Goal: Task Accomplishment & Management: Manage account settings

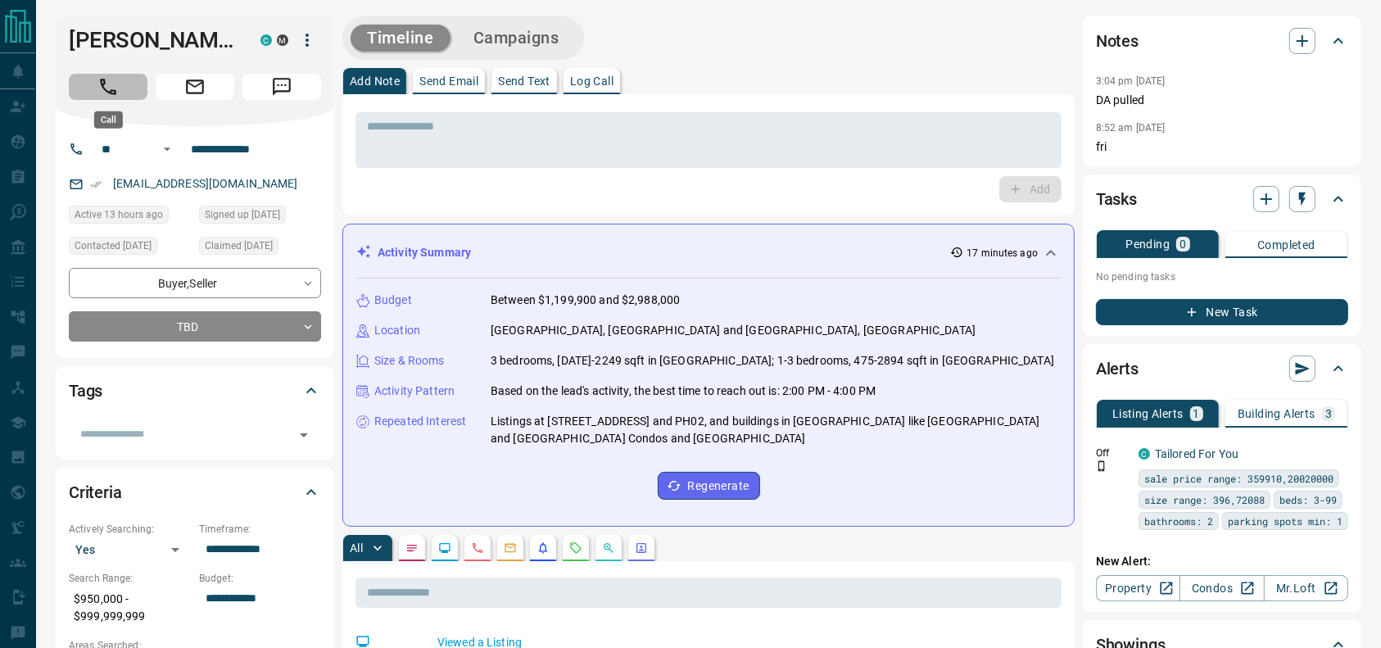
click at [107, 87] on icon "Call" at bounding box center [108, 86] width 21 height 21
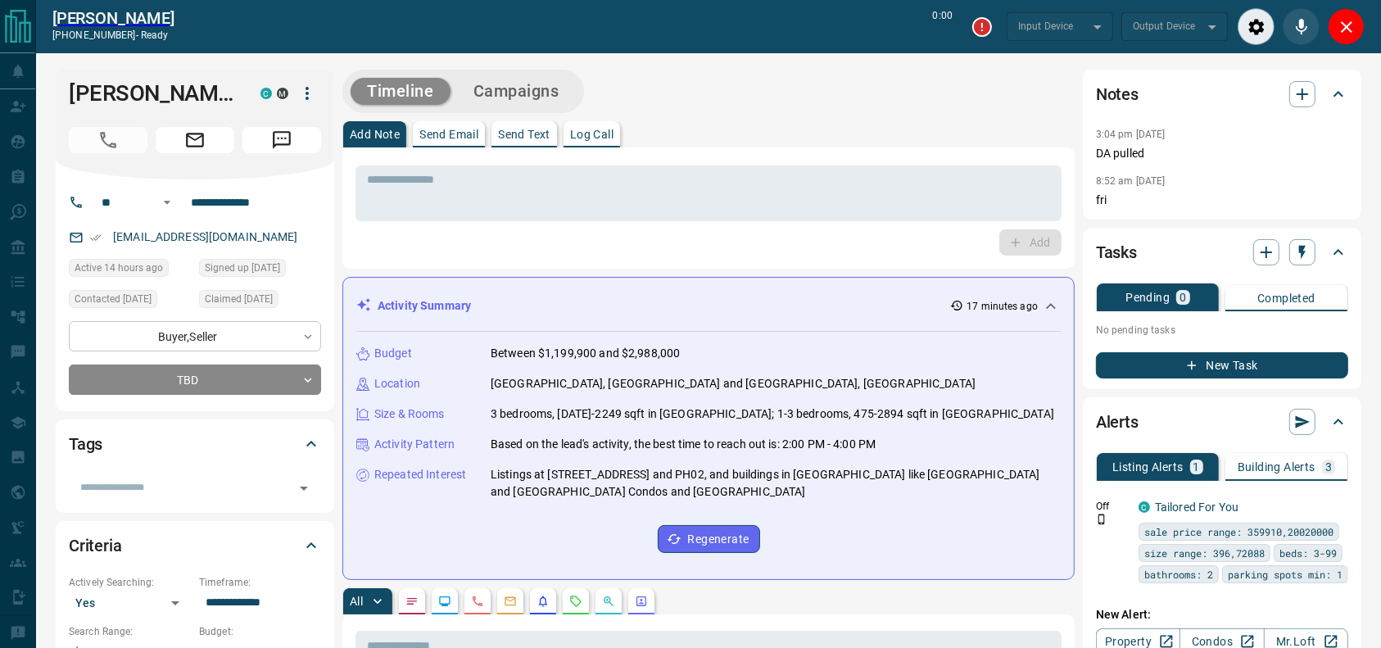
type input "*******"
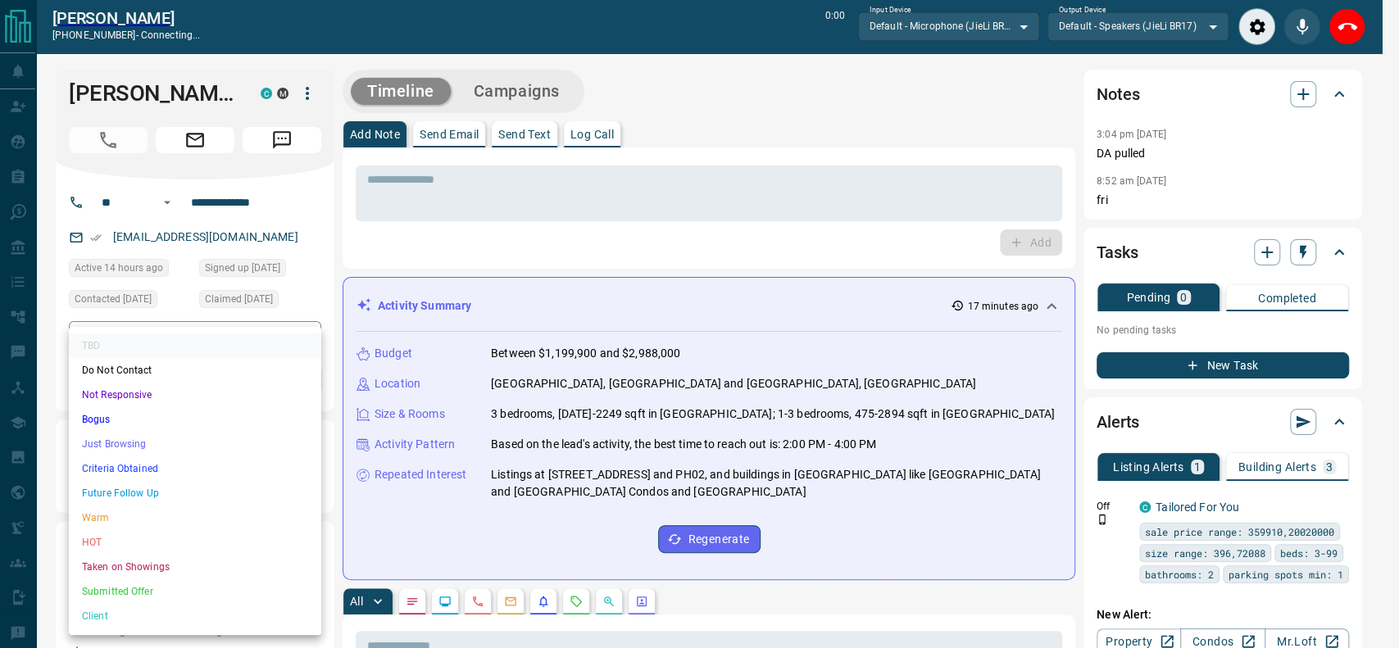
click at [213, 470] on li "Criteria Obtained" at bounding box center [195, 468] width 252 height 25
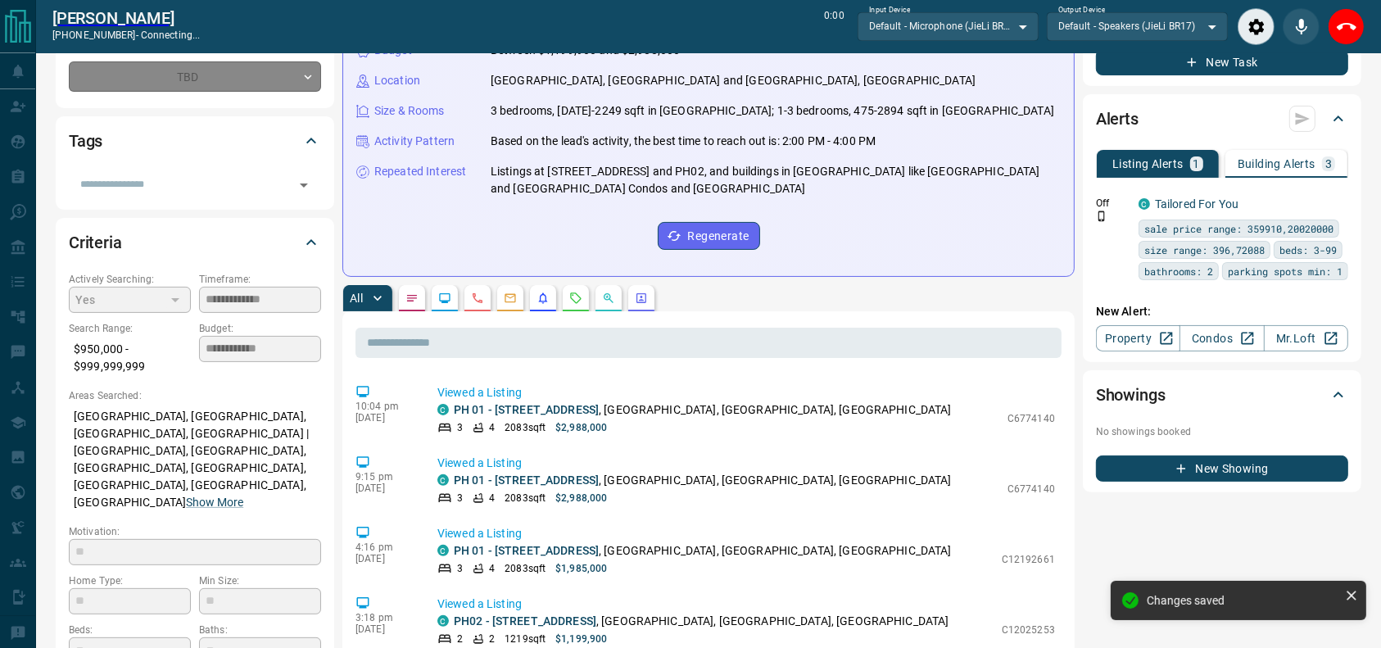
type input "*"
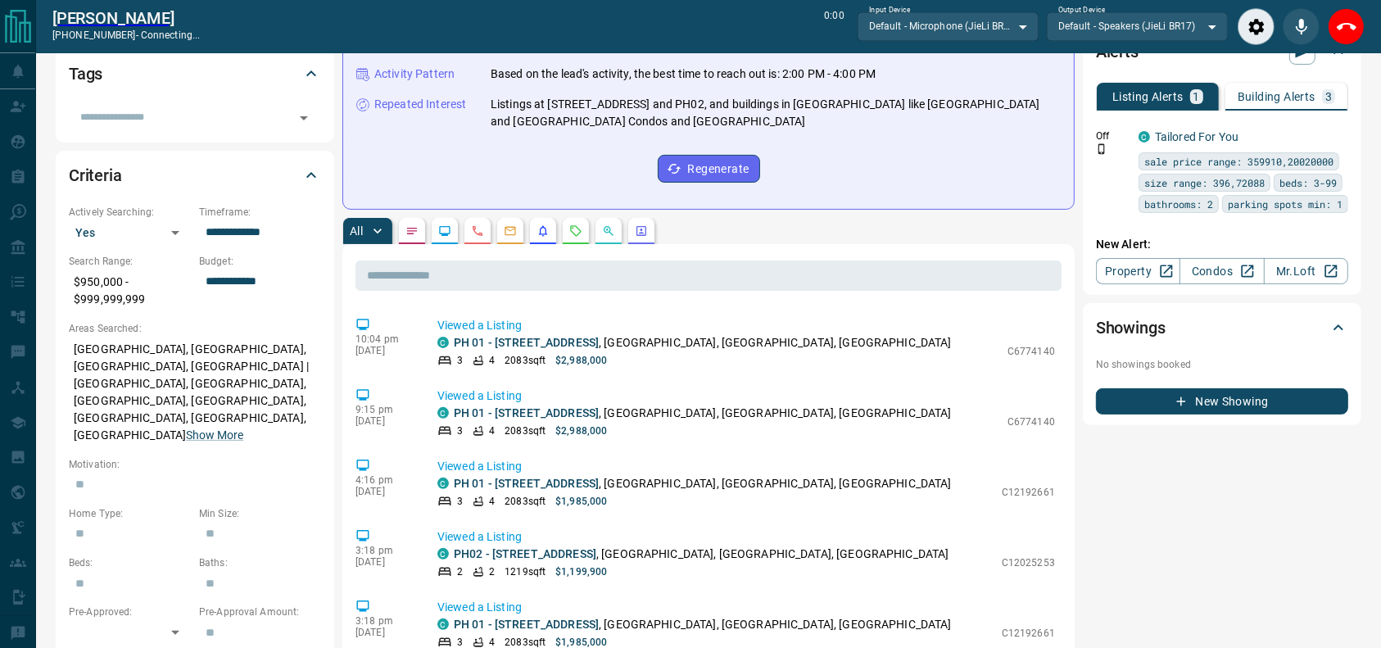
scroll to position [371, 0]
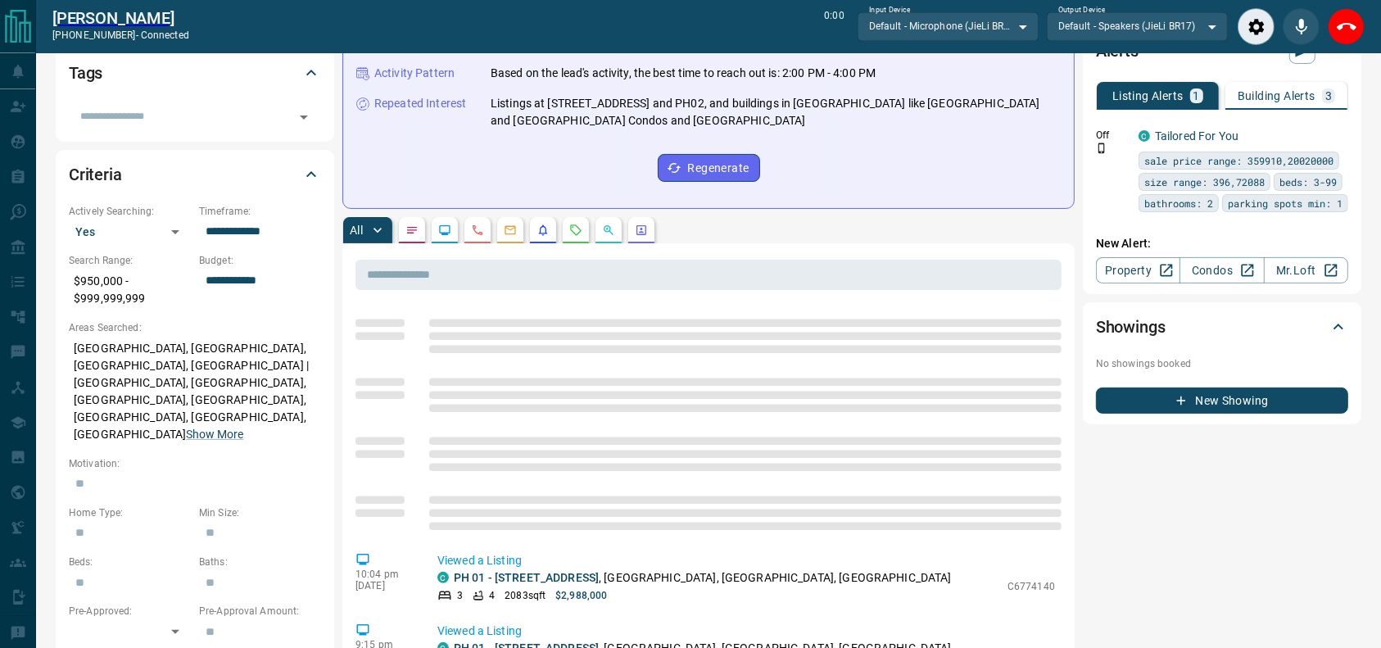
click at [1372, 29] on div "[PERSON_NAME] [PHONE_NUMBER] - connected 0:00 Input Device Default - Microphone…" at bounding box center [708, 26] width 1345 height 53
click at [1369, 27] on div "[PERSON_NAME] [PHONE_NUMBER] - connected 0:01 Input Device Default - Microphone…" at bounding box center [708, 26] width 1345 height 53
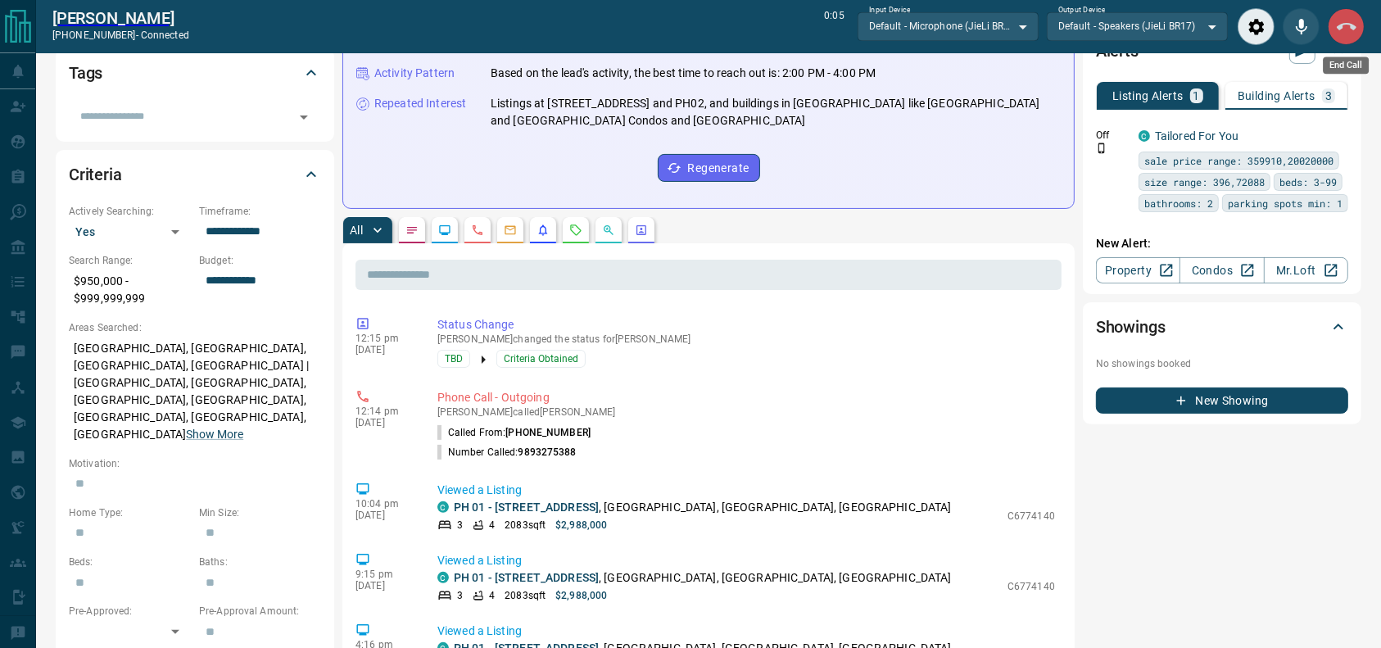
click at [1355, 25] on button "End Call" at bounding box center [1346, 26] width 37 height 37
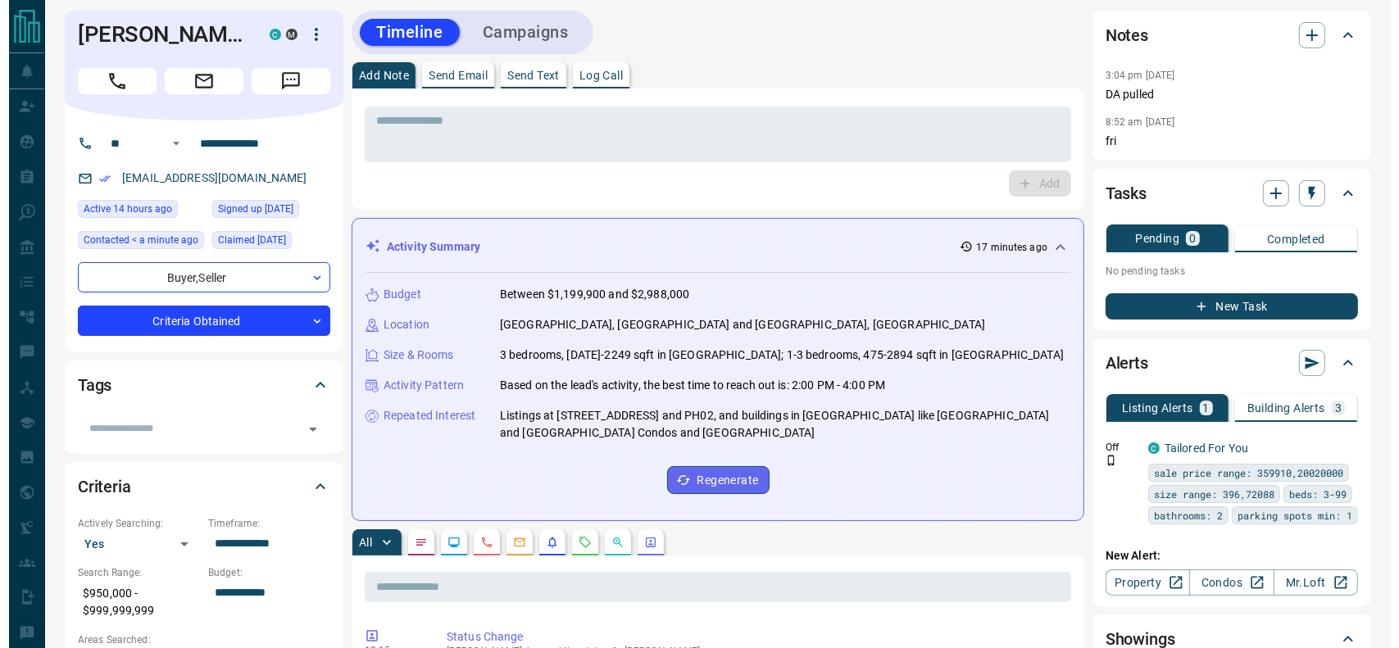
scroll to position [0, 0]
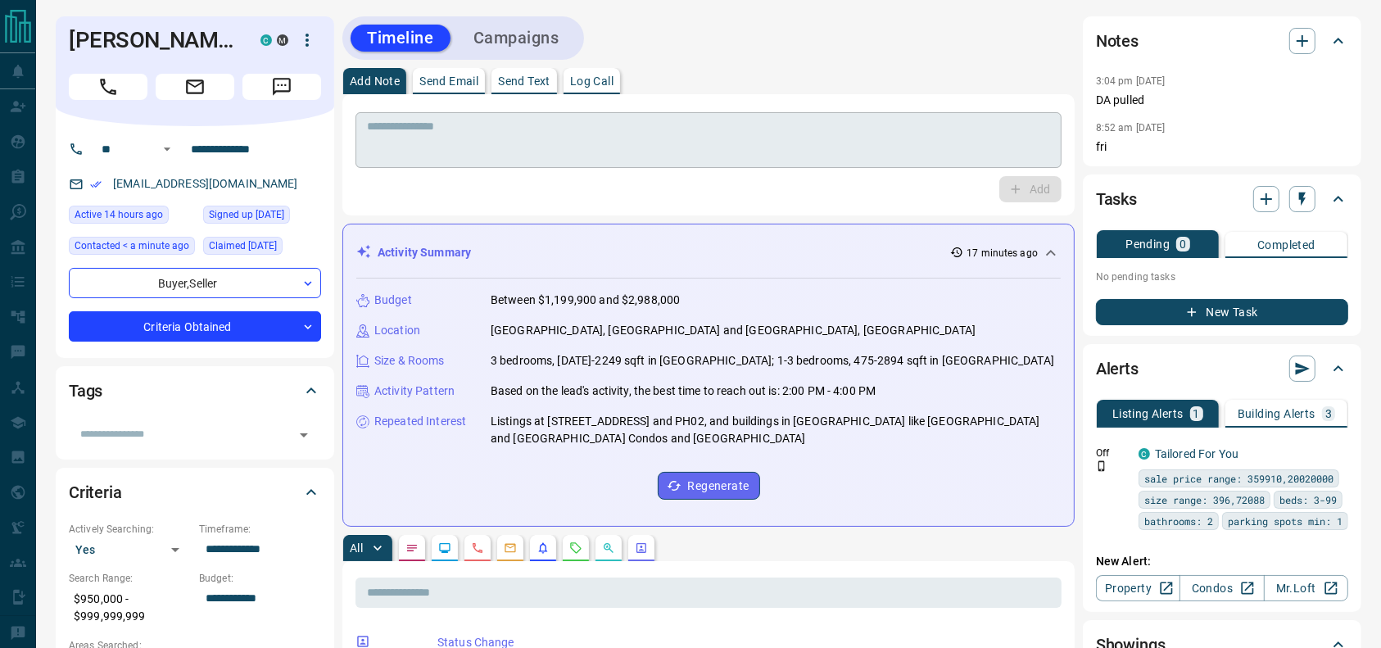
click at [624, 134] on textarea at bounding box center [708, 141] width 683 height 42
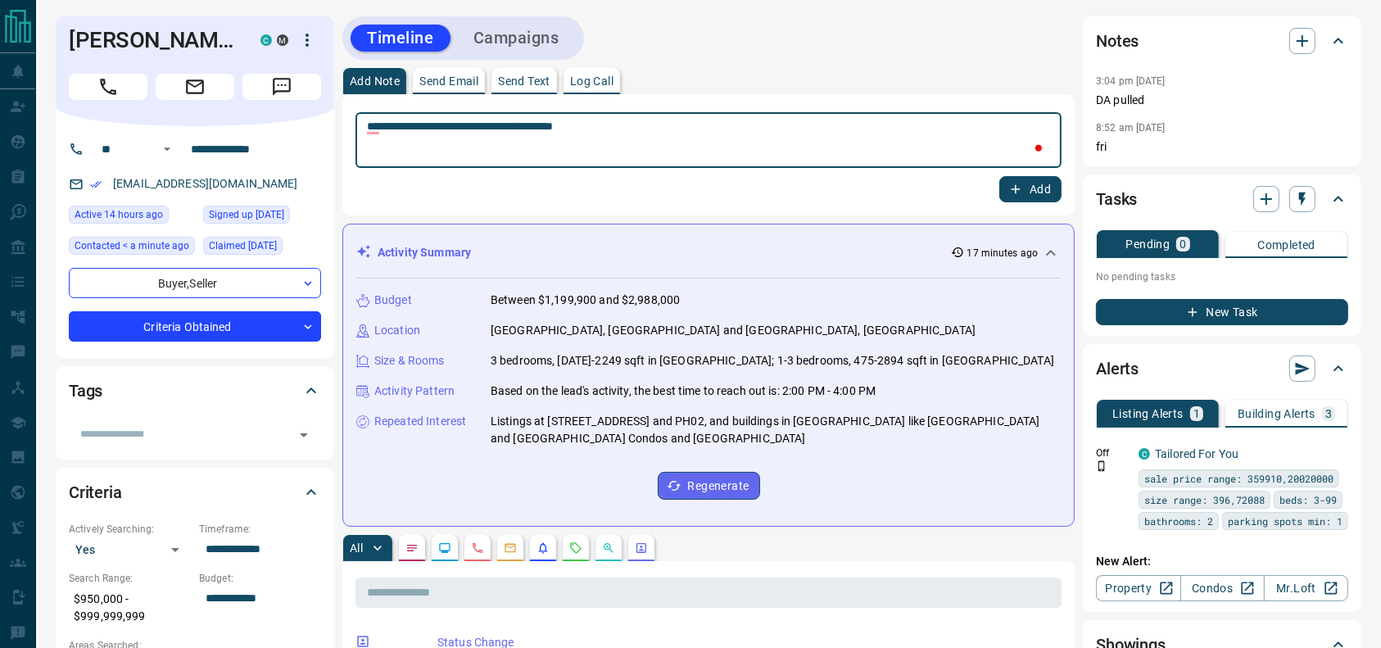
type textarea "**********"
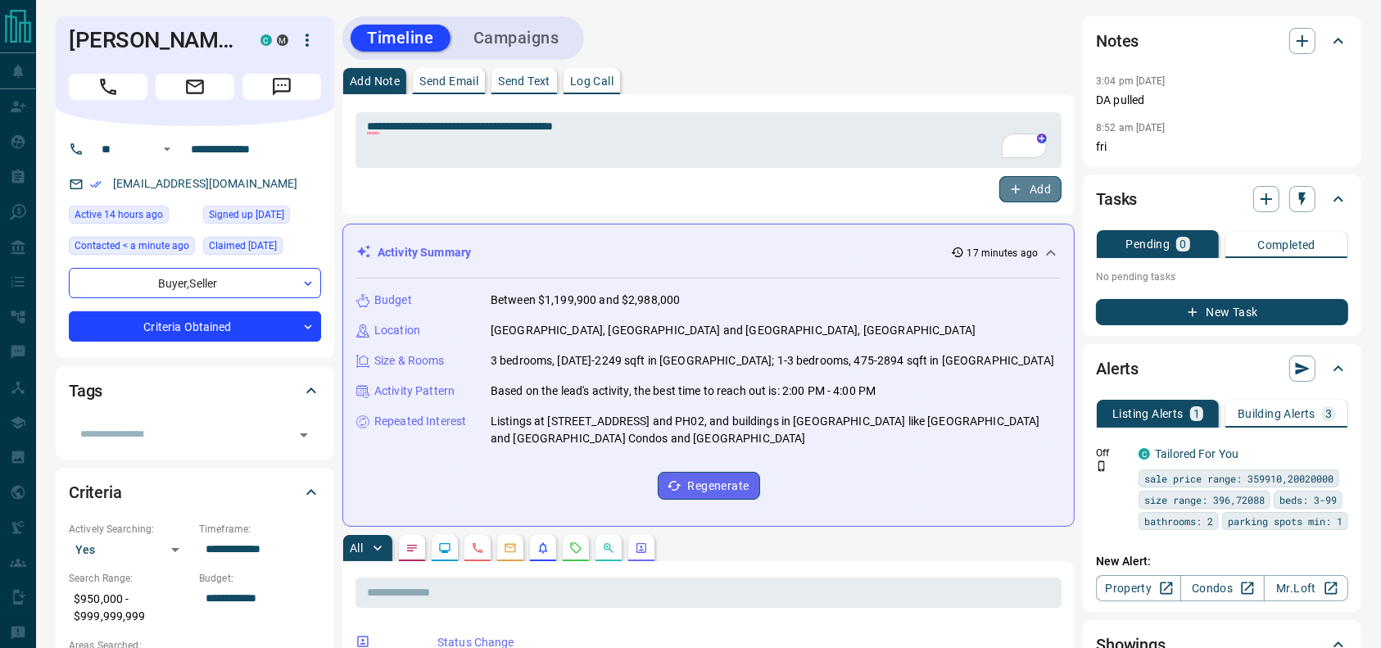
click at [1027, 192] on button "Add" at bounding box center [1031, 189] width 62 height 26
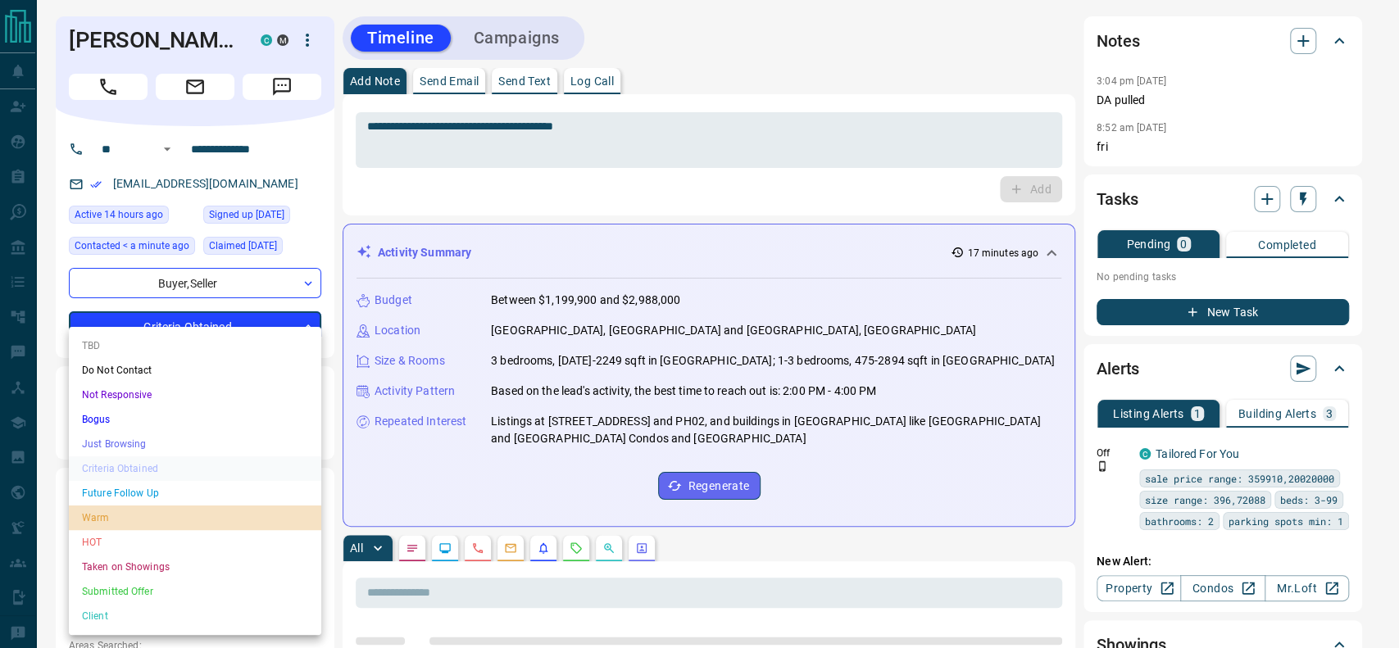
click at [133, 508] on li "Warm" at bounding box center [195, 518] width 252 height 25
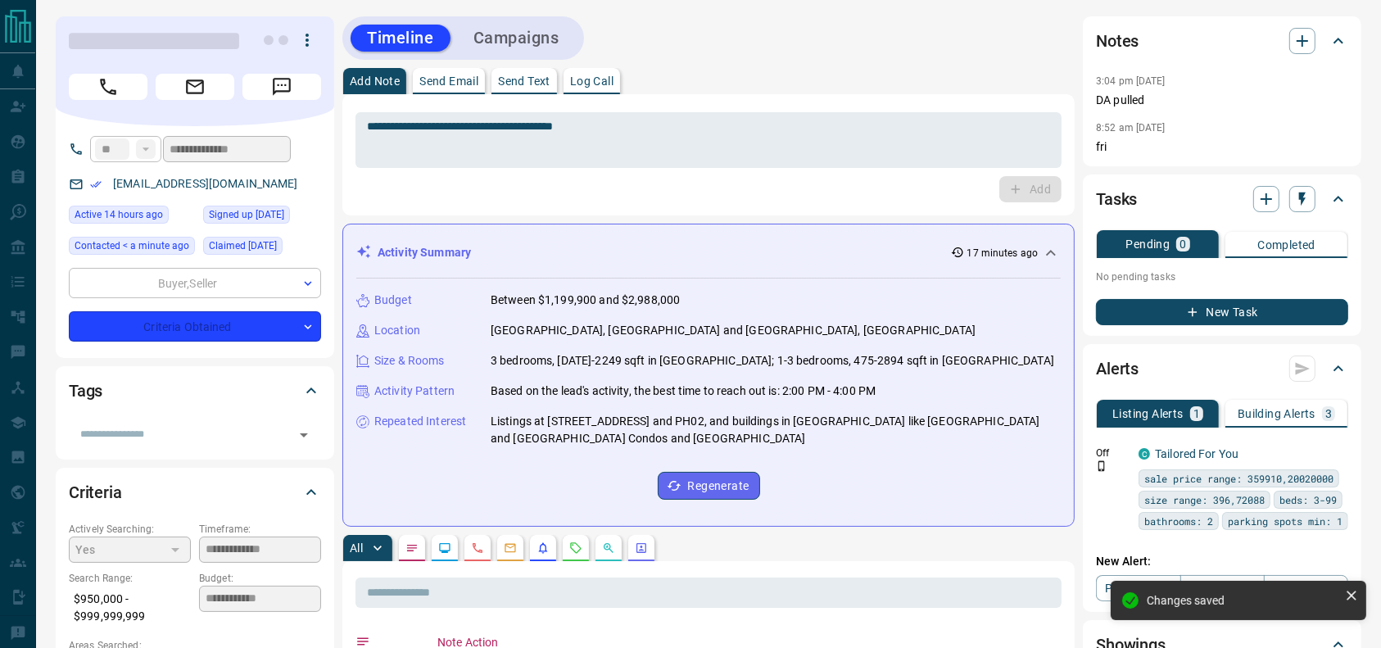
type input "*"
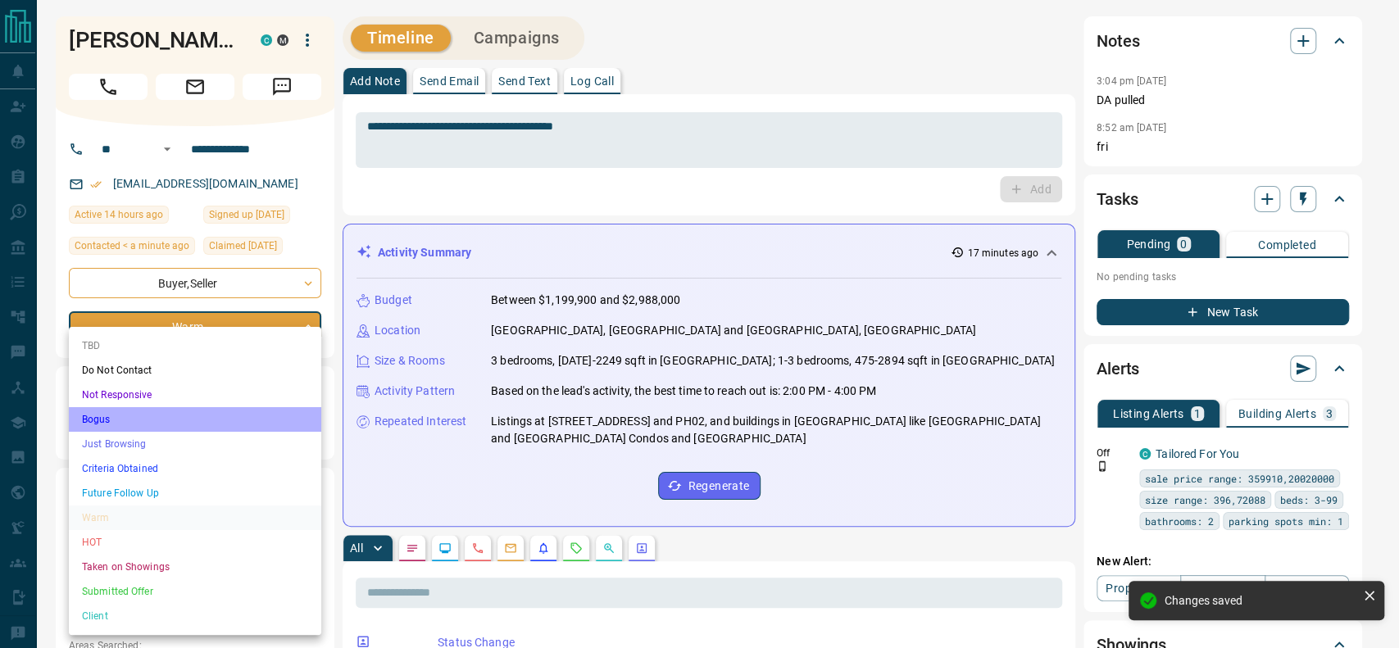
click at [110, 425] on li "Bogus" at bounding box center [195, 419] width 252 height 25
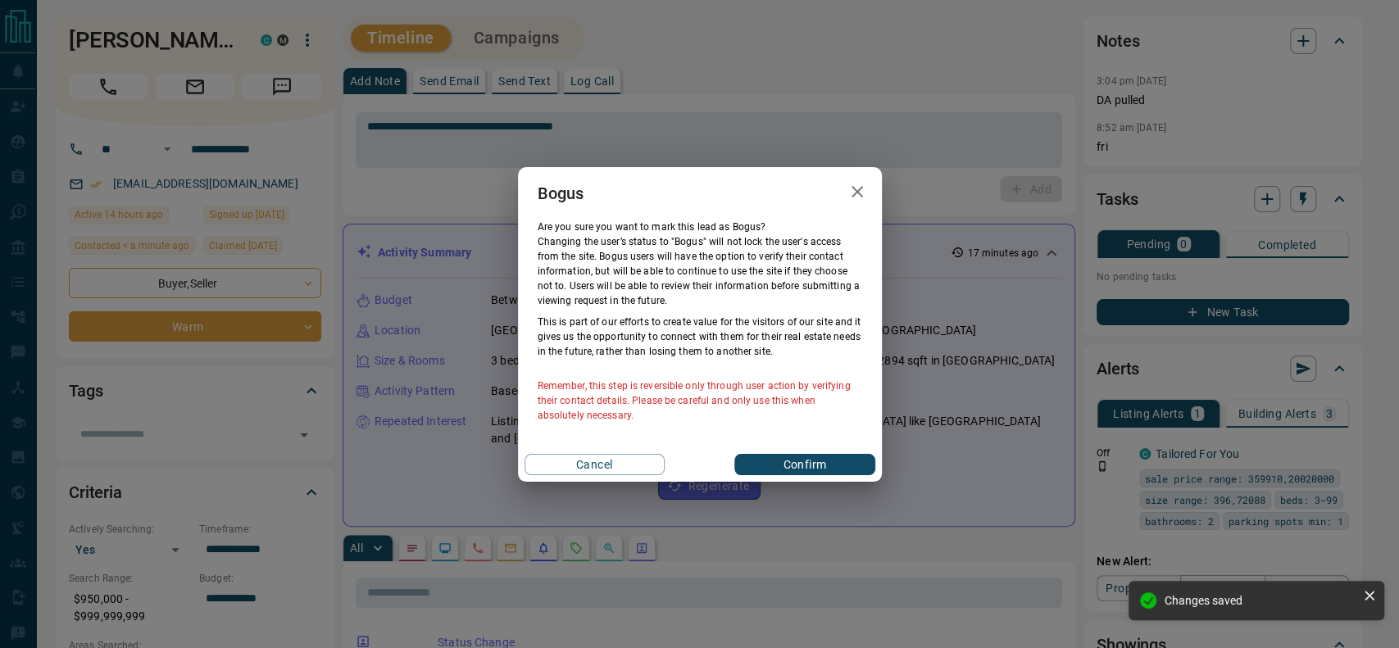
click at [774, 447] on div "Cancel Confirm" at bounding box center [700, 464] width 364 height 34
click at [779, 465] on button "Confirm" at bounding box center [804, 464] width 140 height 21
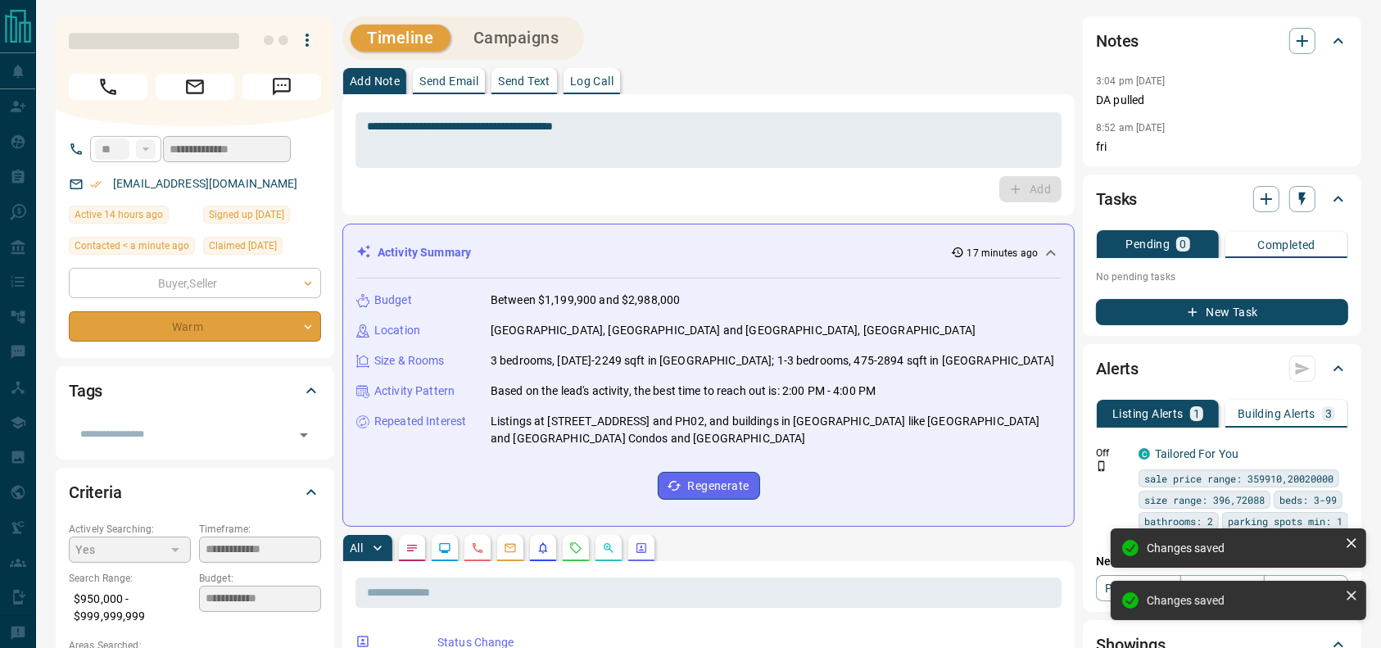
type input "**********"
type input "*"
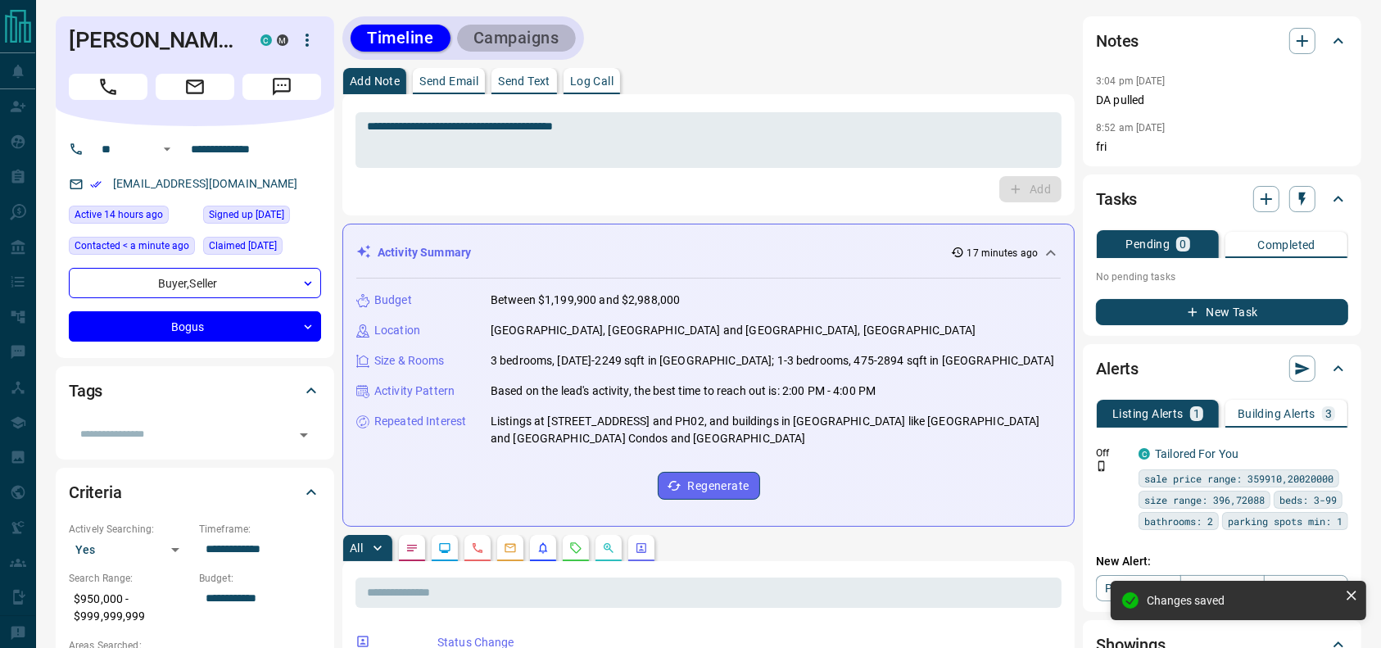
click at [557, 36] on button "Campaigns" at bounding box center [516, 38] width 119 height 27
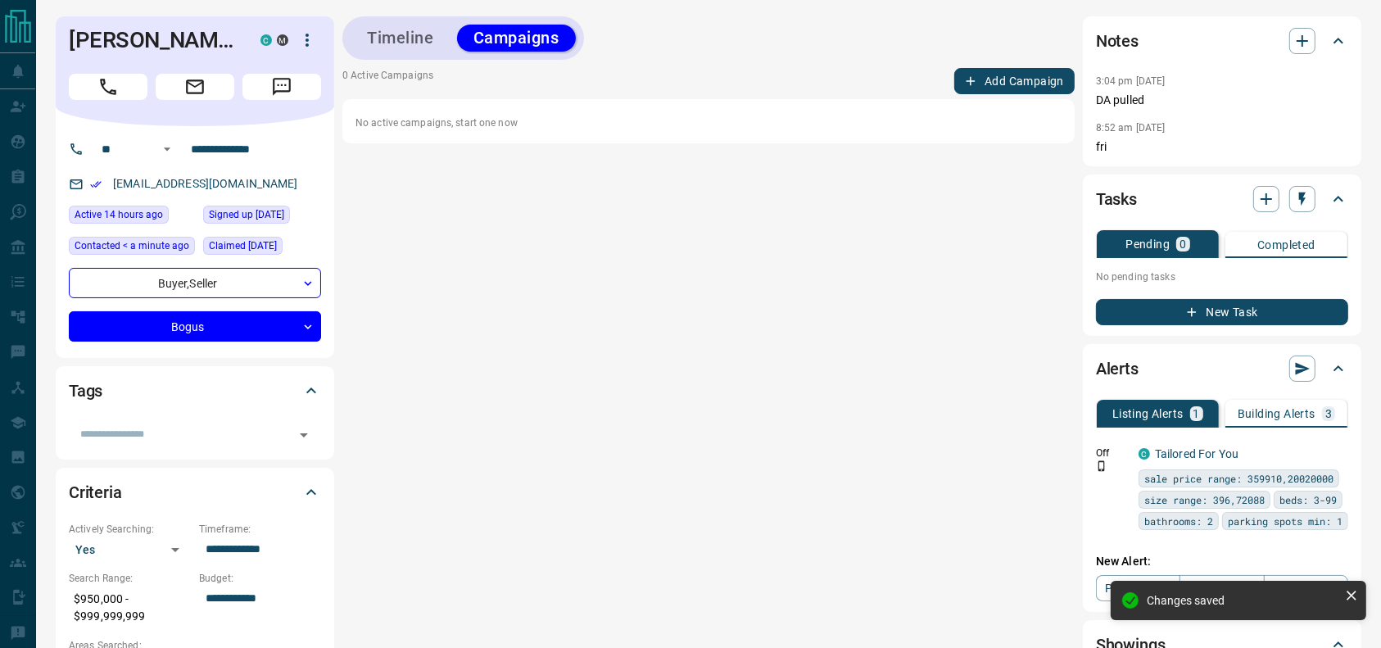
click at [1069, 86] on button "Add Campaign" at bounding box center [1015, 81] width 120 height 26
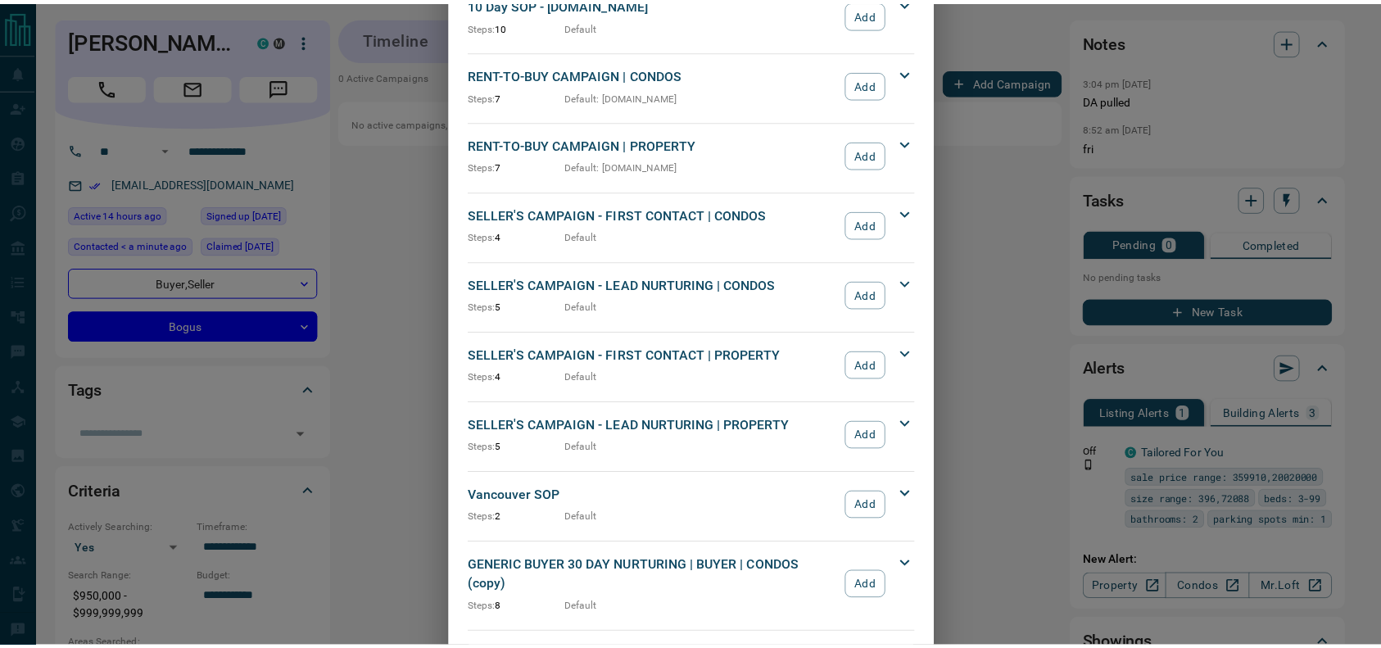
scroll to position [1765, 0]
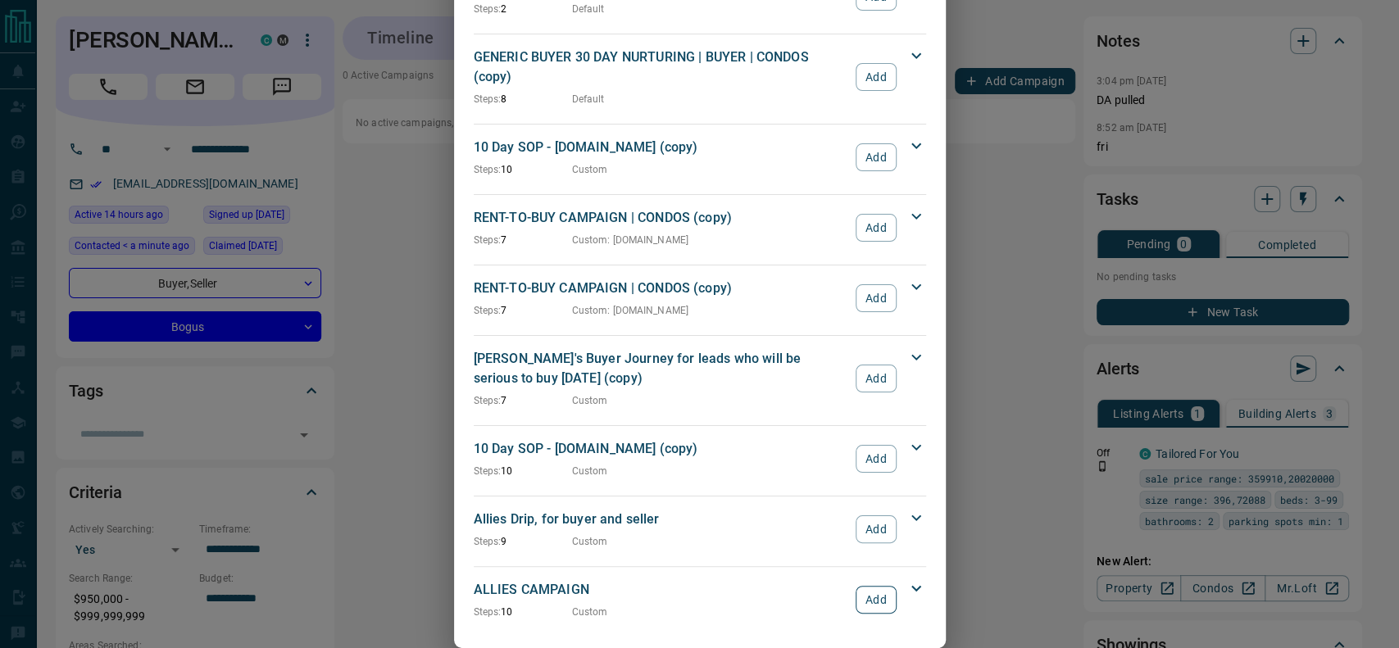
click at [855, 586] on button "Add" at bounding box center [875, 600] width 40 height 28
